Goal: Transaction & Acquisition: Book appointment/travel/reservation

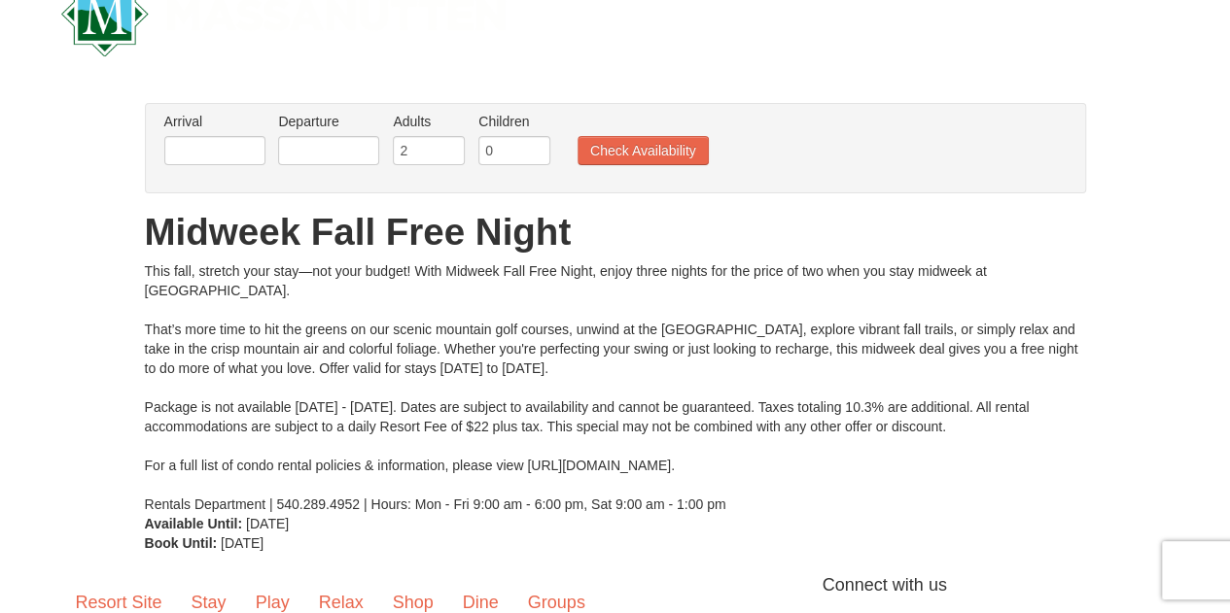
scroll to position [97, 0]
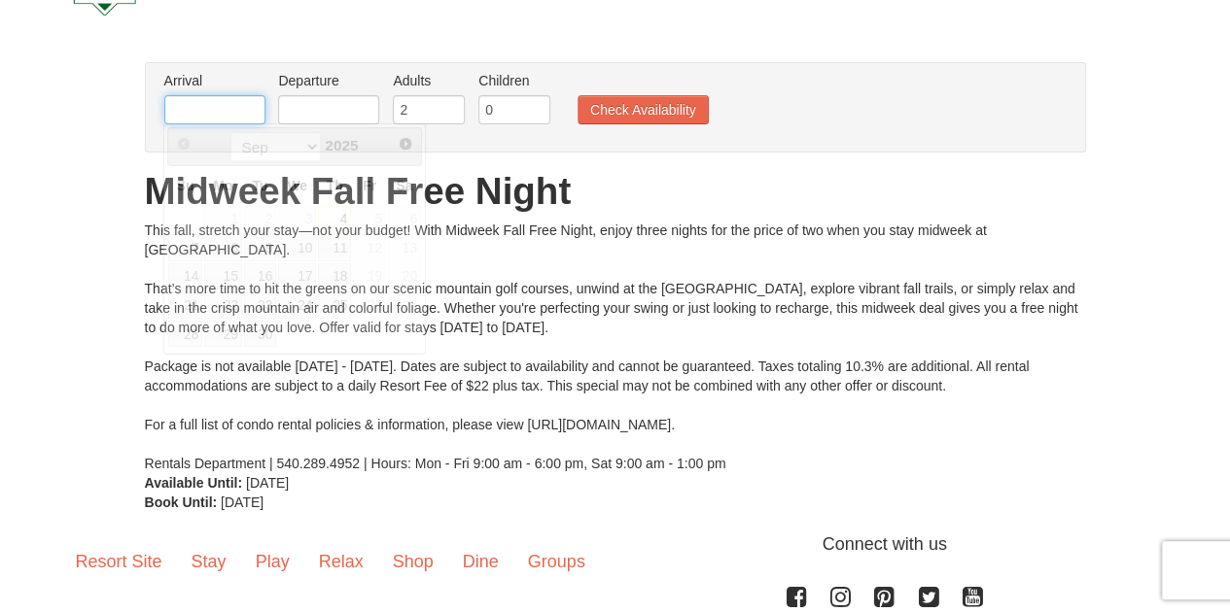
click at [202, 102] on input "text" at bounding box center [214, 109] width 101 height 29
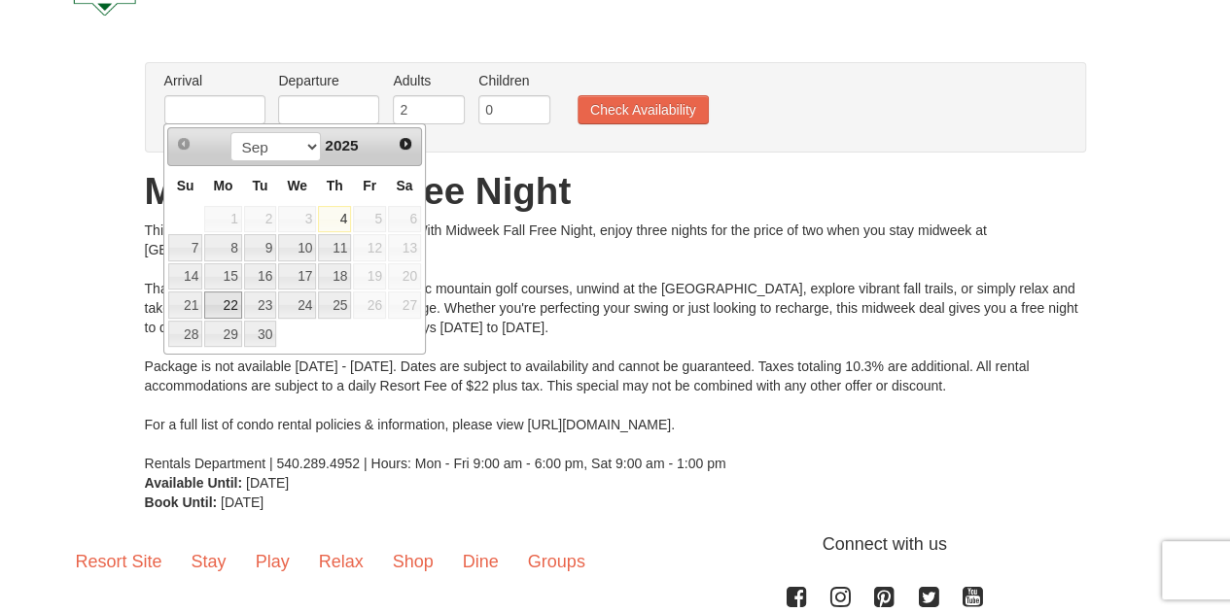
click at [224, 298] on link "22" at bounding box center [222, 305] width 37 height 27
type input "[DATE]"
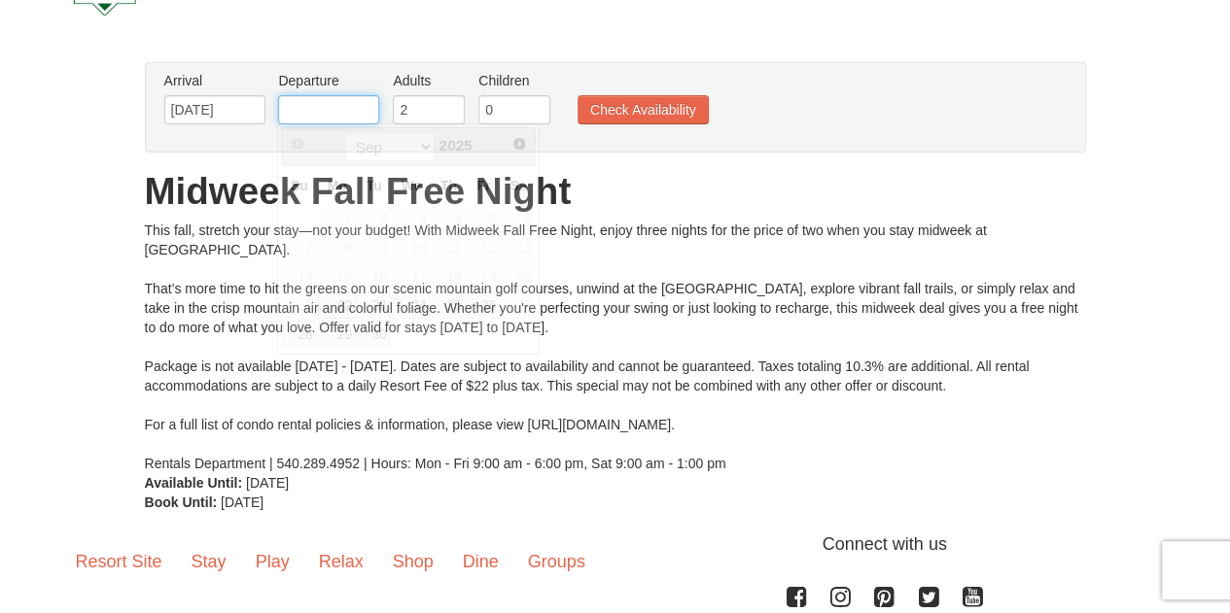
click at [337, 105] on input "text" at bounding box center [328, 109] width 101 height 29
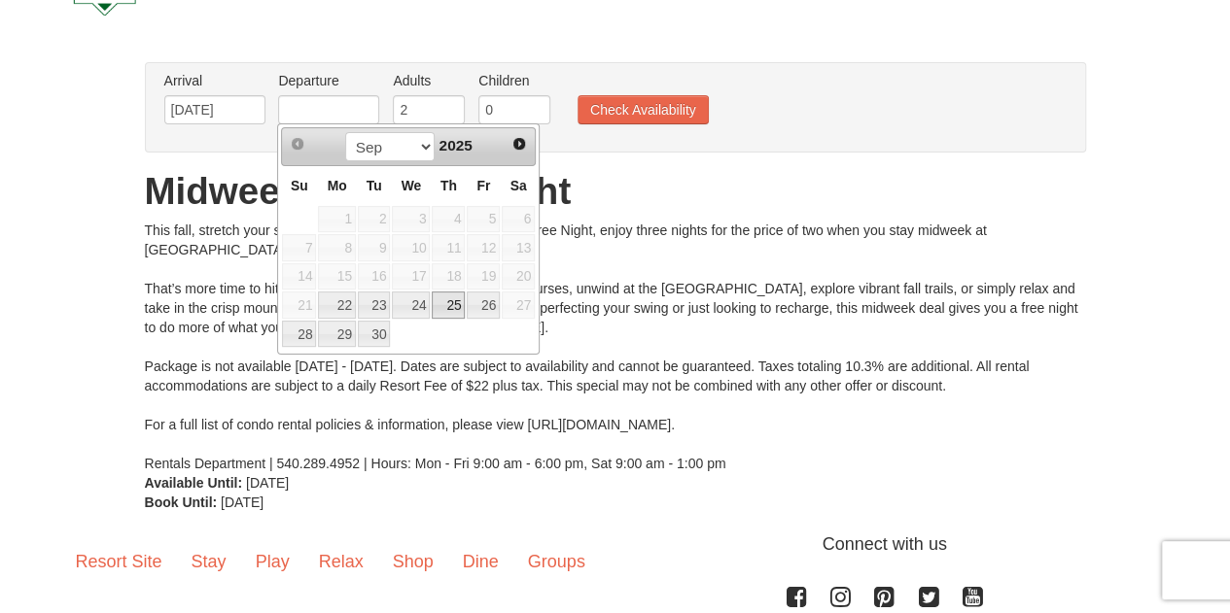
click at [448, 309] on link "25" at bounding box center [448, 305] width 33 height 27
type input "[DATE]"
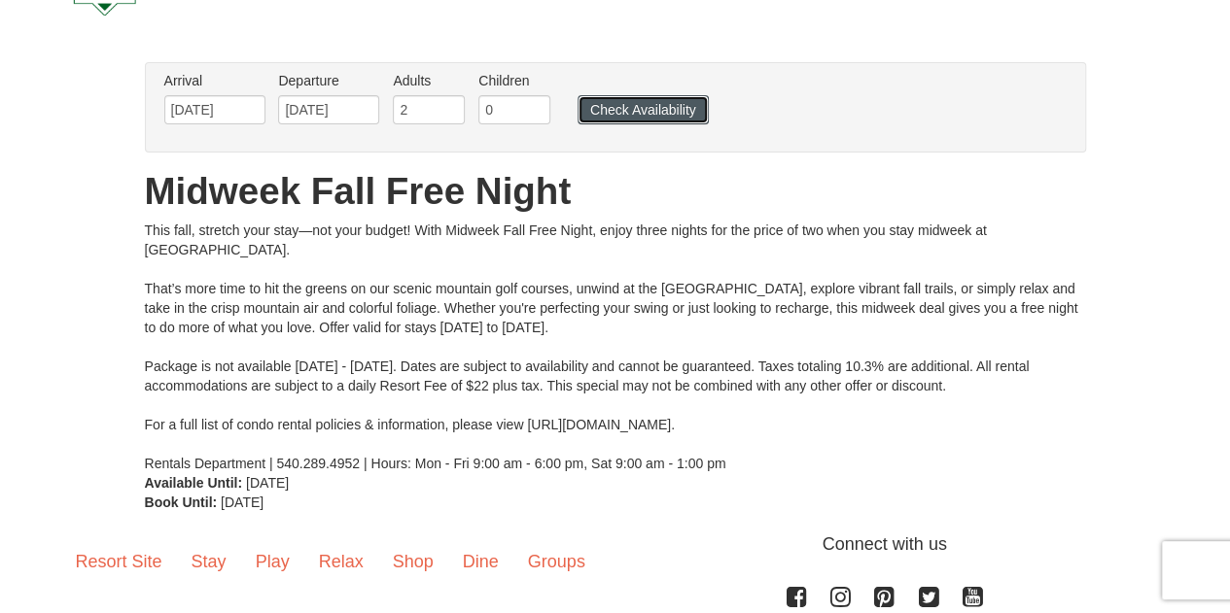
click at [610, 108] on button "Check Availability" at bounding box center [642, 109] width 131 height 29
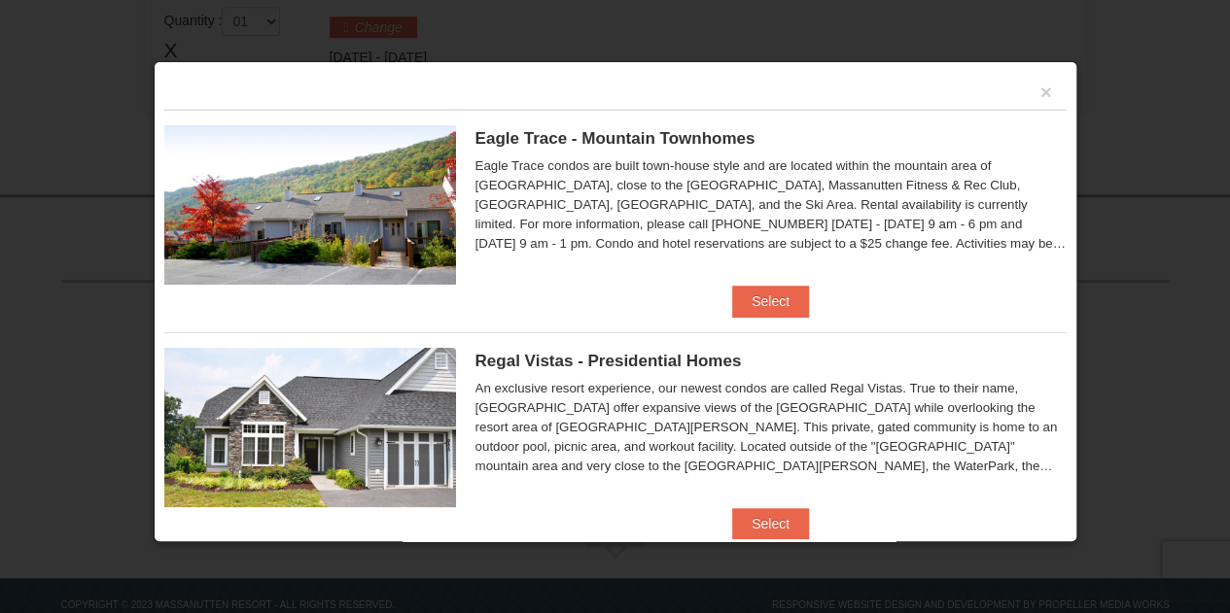
scroll to position [670, 0]
click at [856, 249] on div "Eagle Trace condos are built town-house style and are located within the mounta…" at bounding box center [770, 205] width 591 height 97
click at [856, 239] on div "Eagle Trace condos are built town-house style and are located within the mounta…" at bounding box center [770, 205] width 591 height 97
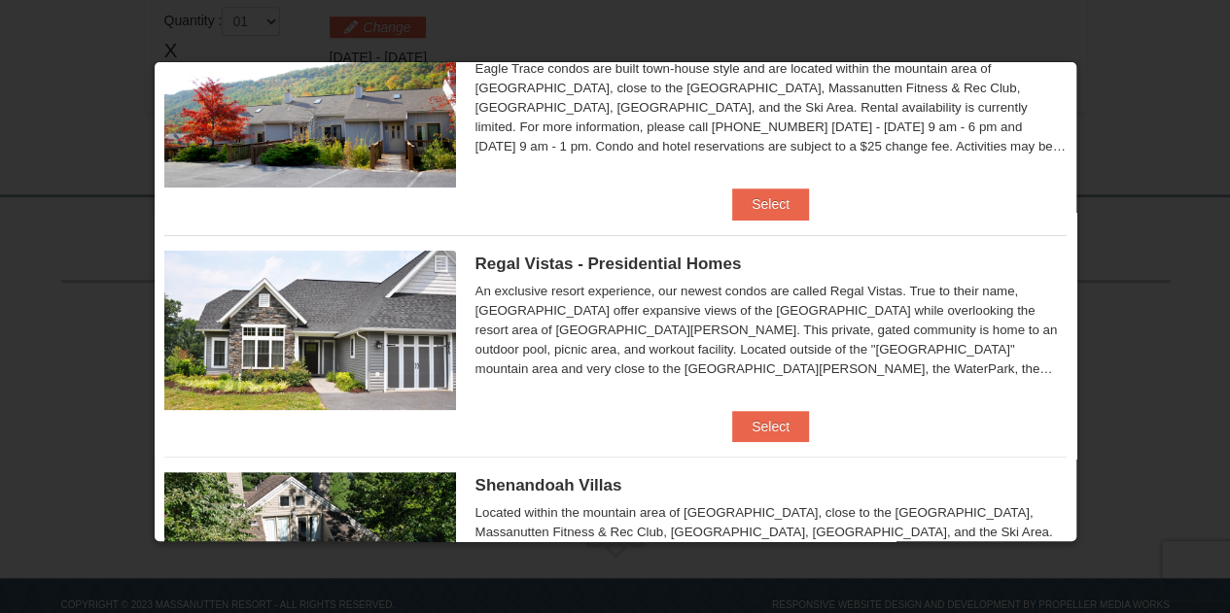
click at [1032, 147] on div "Eagle Trace condos are built town-house style and are located within the mounta…" at bounding box center [770, 107] width 591 height 97
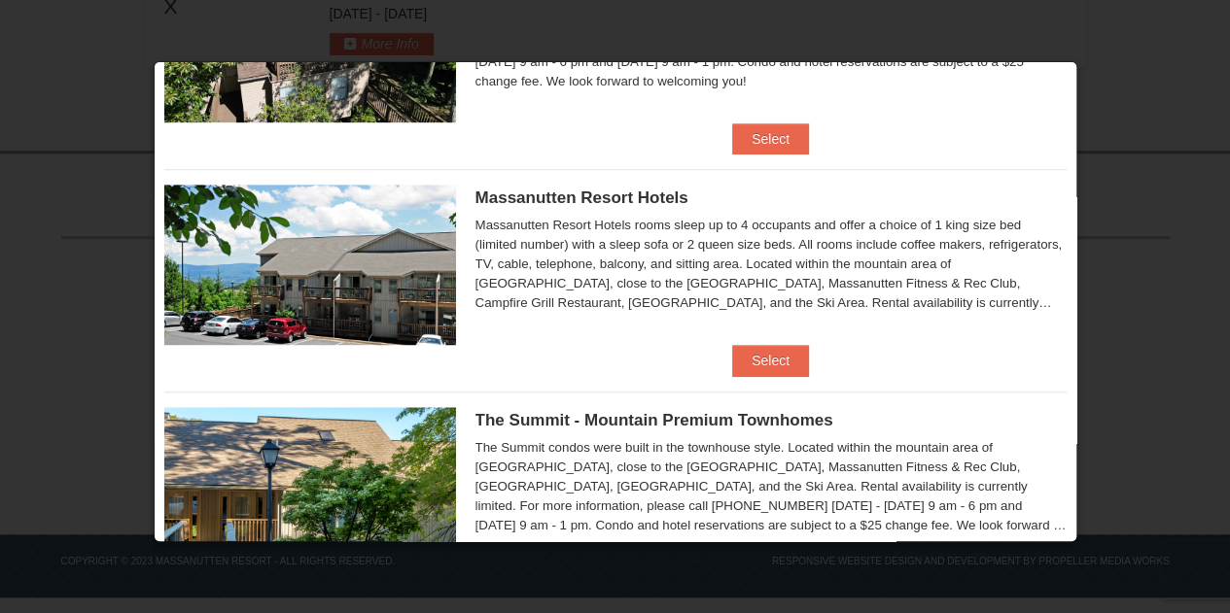
scroll to position [565, 0]
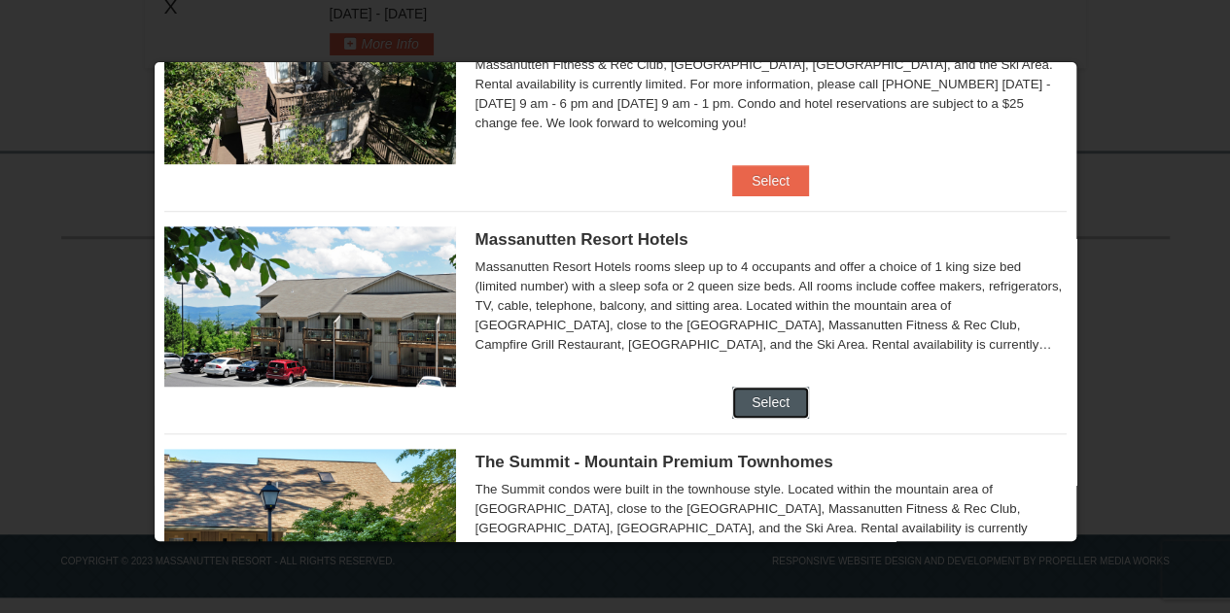
click at [770, 404] on button "Select" at bounding box center [770, 402] width 77 height 31
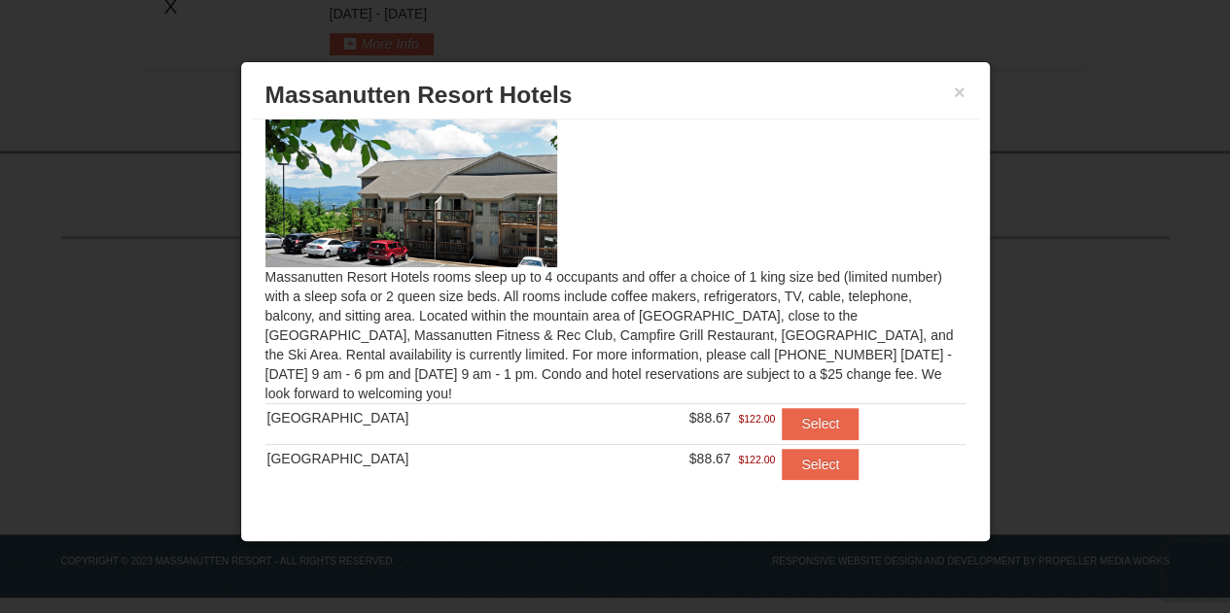
scroll to position [50, 0]
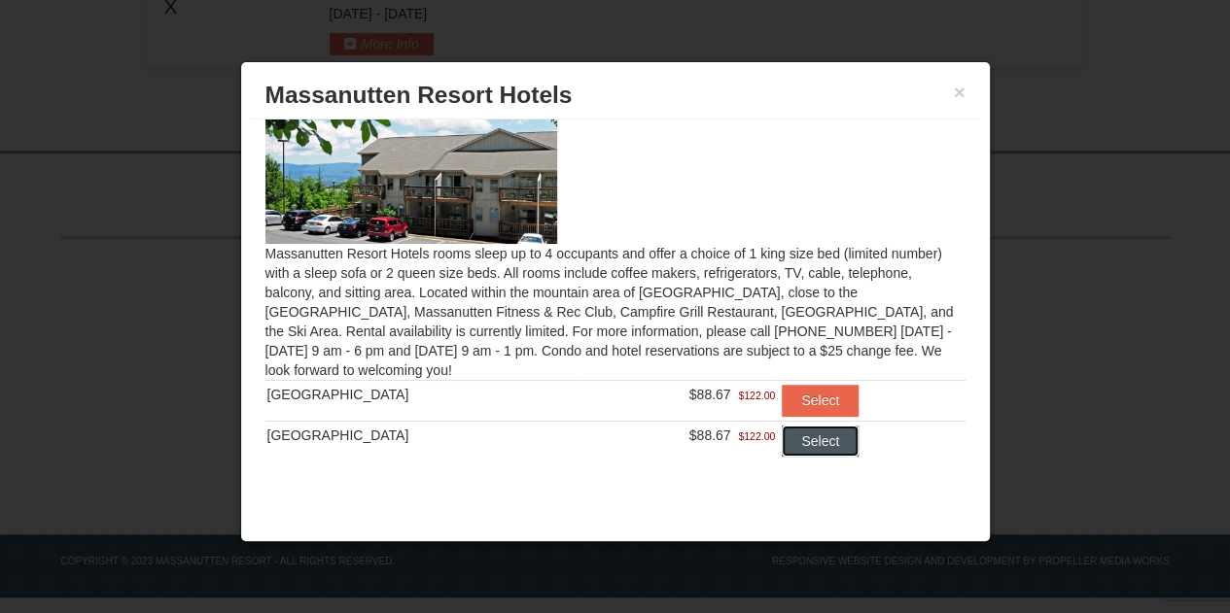
click at [791, 450] on button "Select" at bounding box center [820, 441] width 77 height 31
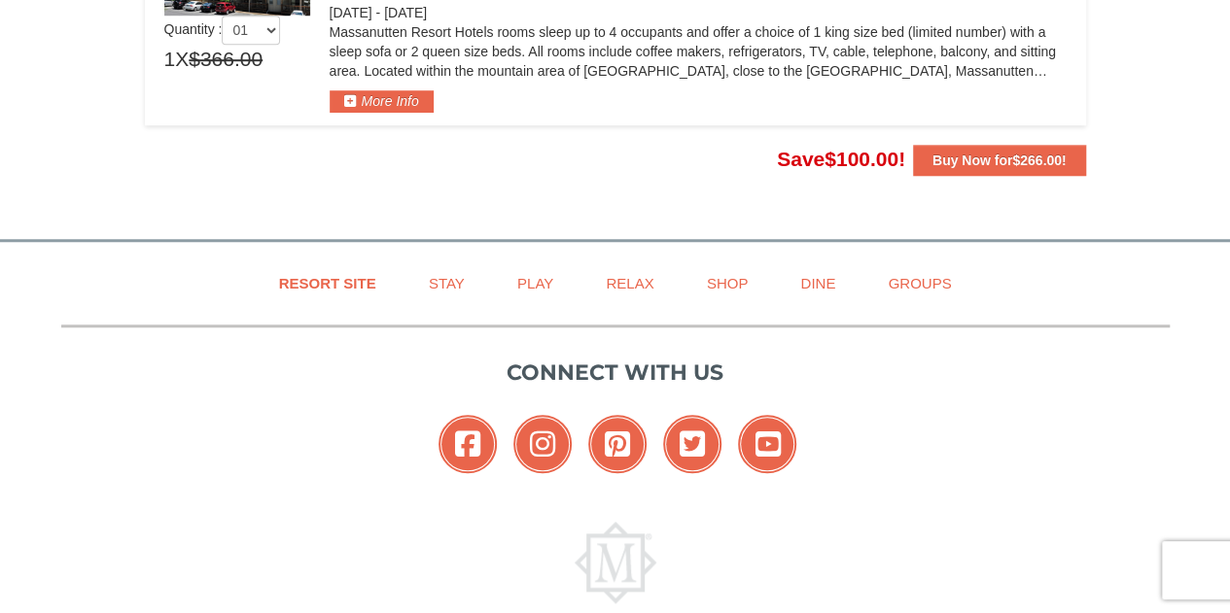
scroll to position [599, 0]
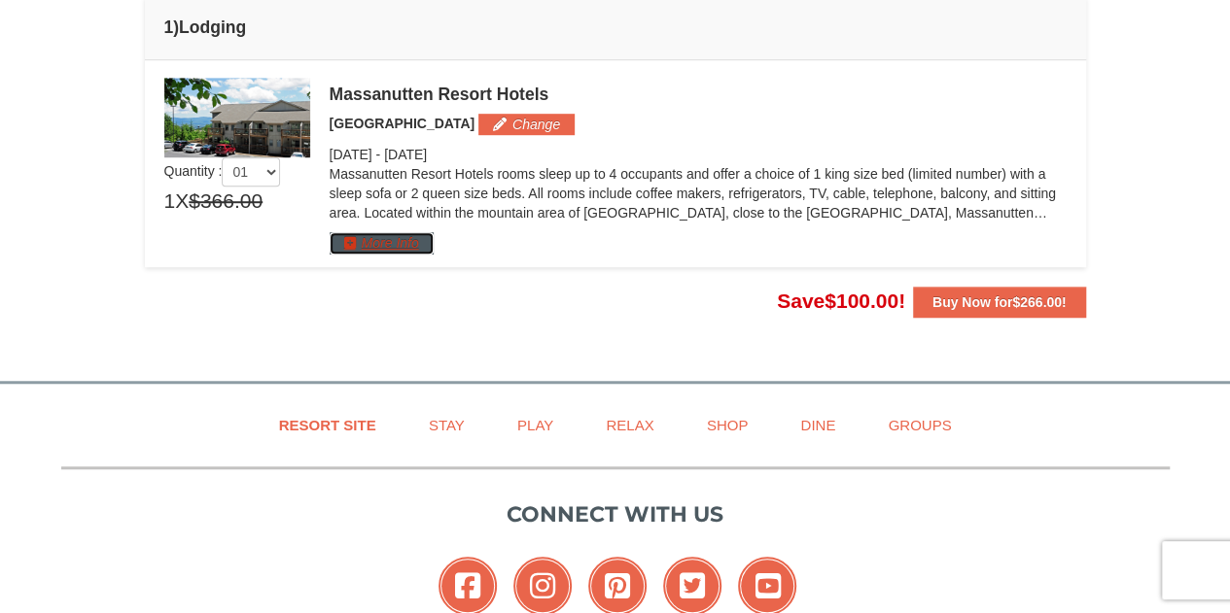
click at [412, 238] on button "More Info" at bounding box center [382, 242] width 104 height 21
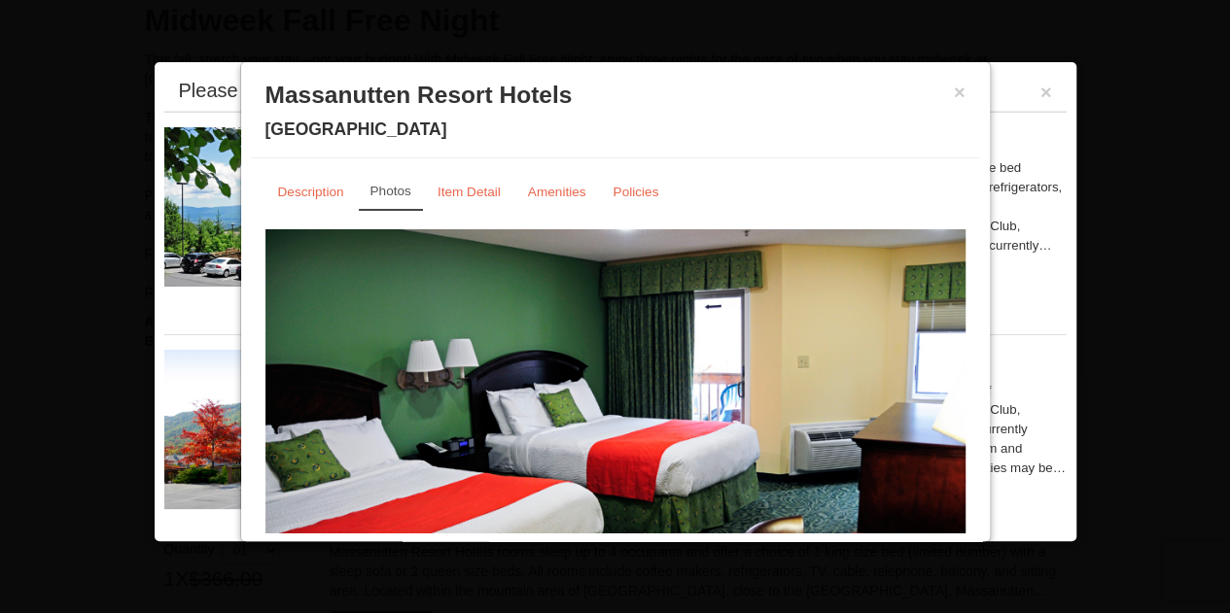
scroll to position [189, 0]
click at [297, 195] on small "Description" at bounding box center [311, 192] width 66 height 15
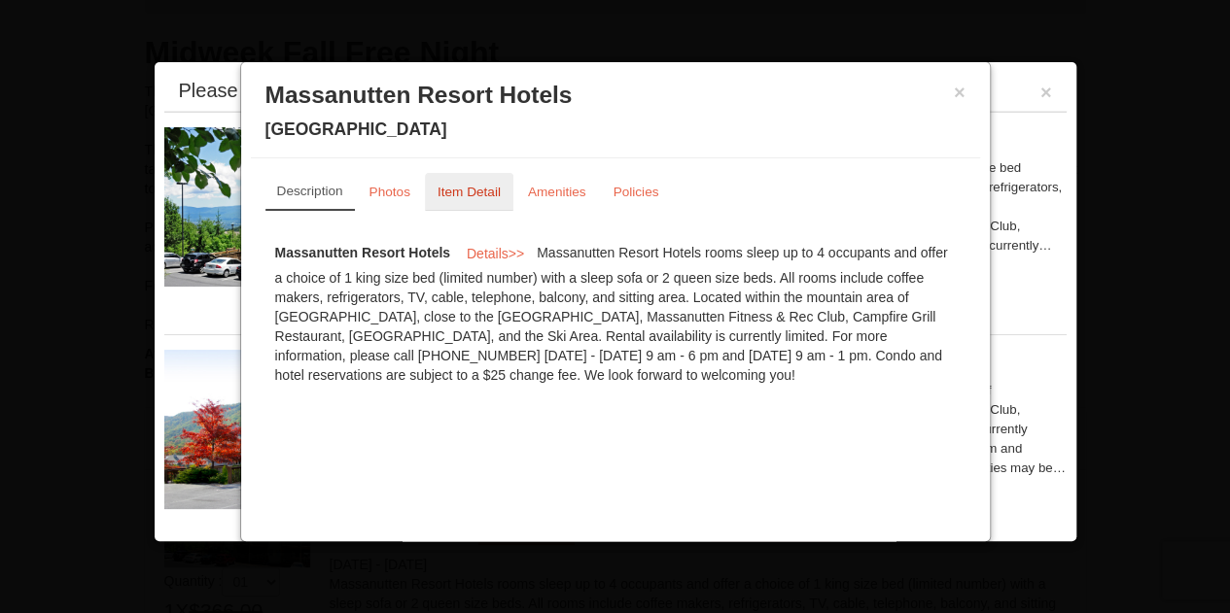
click at [449, 193] on small "Item Detail" at bounding box center [468, 192] width 63 height 15
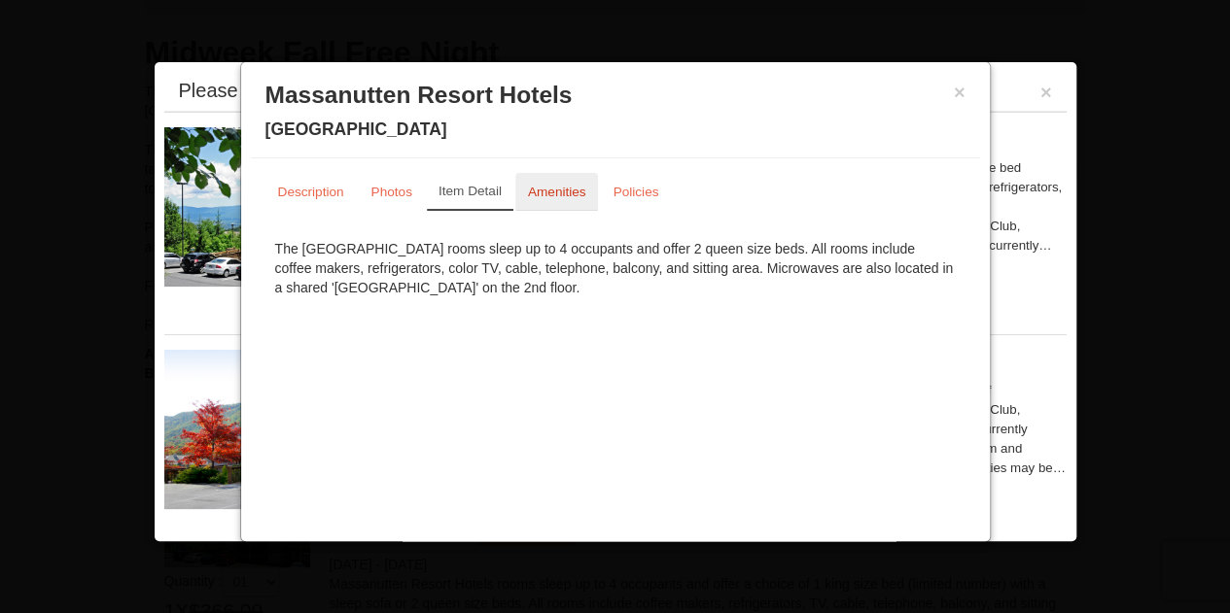
click at [561, 181] on link "Amenities" at bounding box center [557, 192] width 84 height 38
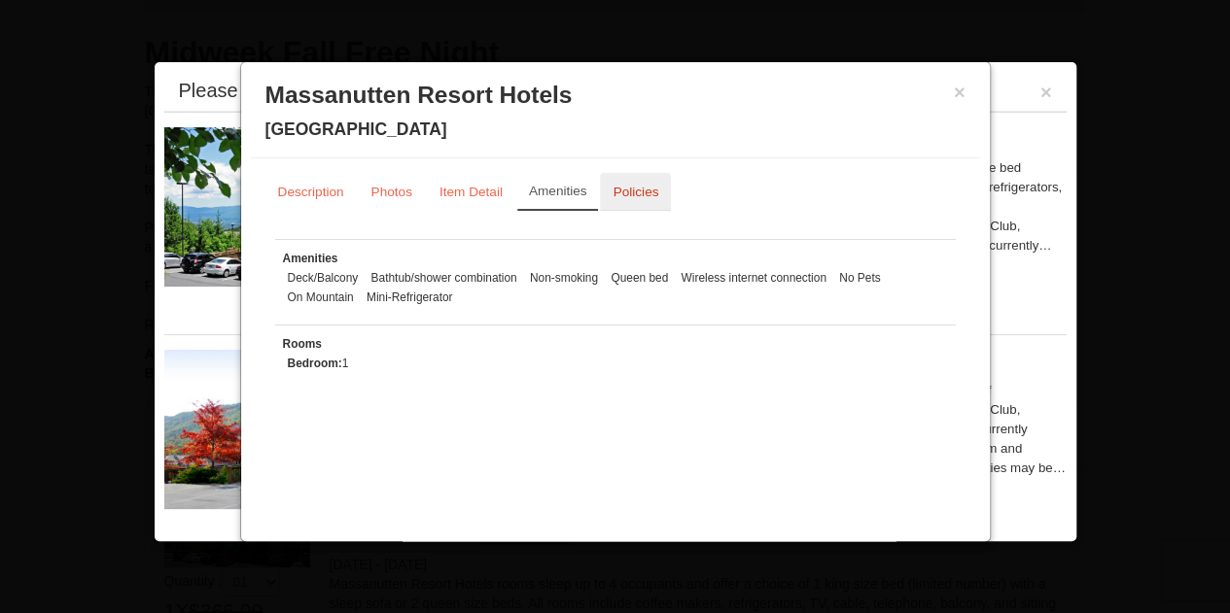
click at [612, 191] on small "Policies" at bounding box center [635, 192] width 46 height 15
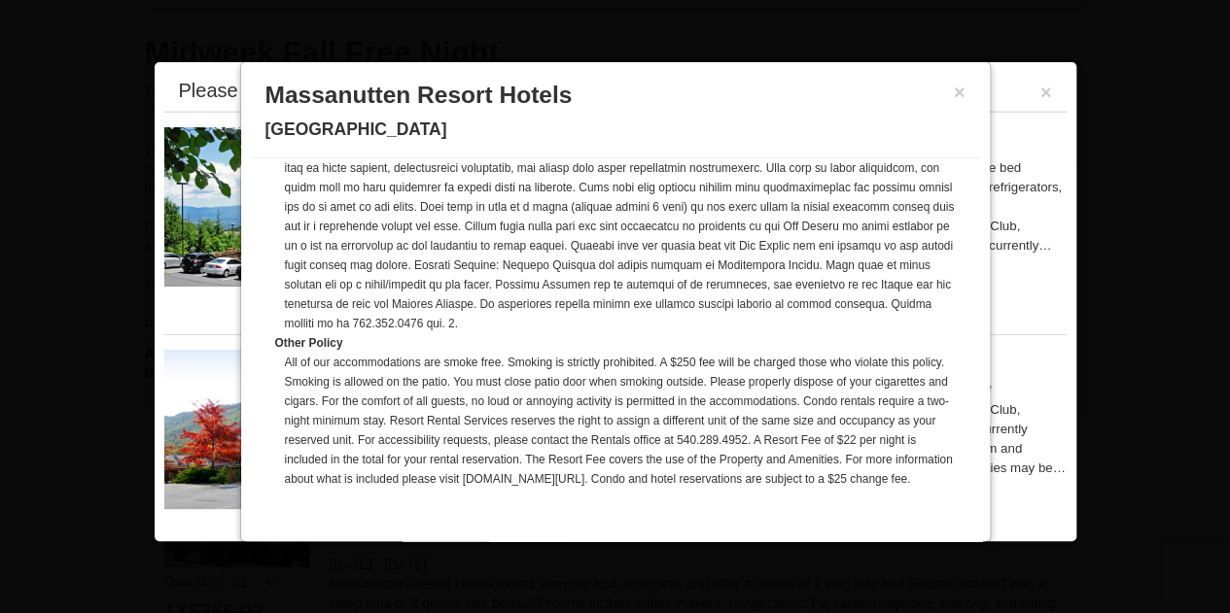
scroll to position [655, 0]
click at [937, 88] on h3 "Massanutten Resort Hotels" at bounding box center [615, 95] width 700 height 29
click at [954, 87] on button "×" at bounding box center [960, 92] width 12 height 19
